Goal: Find specific page/section: Find specific page/section

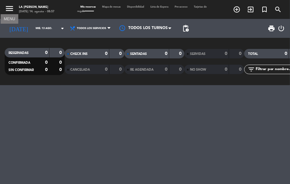
click at [10, 8] on icon "menu" at bounding box center [9, 8] width 9 height 9
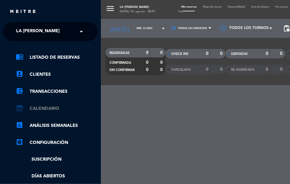
click at [51, 107] on link "calendar_month Calendario" at bounding box center [57, 109] width 82 height 8
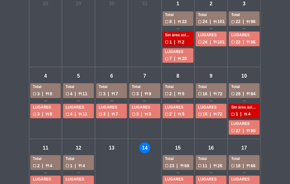
scroll to position [126, 0]
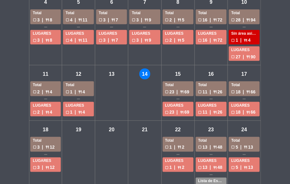
click at [147, 75] on div "jue - 14" at bounding box center [145, 74] width 11 height 11
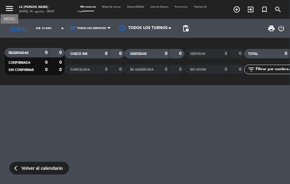
click at [9, 8] on icon "menu" at bounding box center [9, 8] width 9 height 9
